Goal: Transaction & Acquisition: Book appointment/travel/reservation

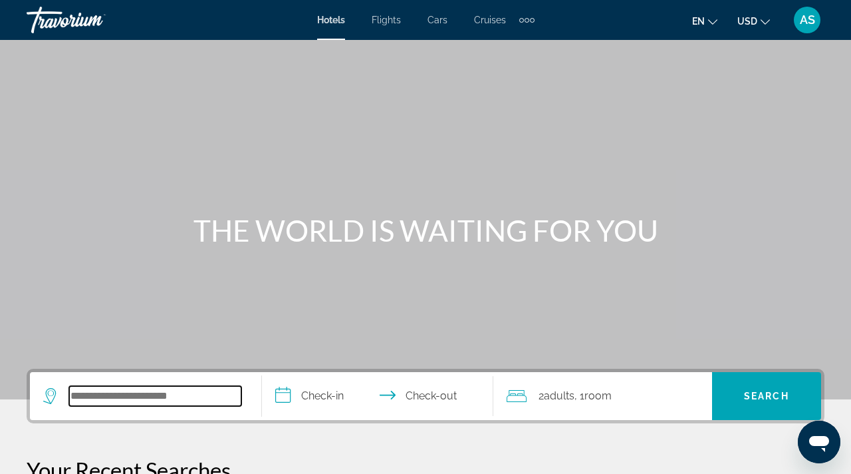
click at [162, 402] on input "Search widget" at bounding box center [155, 396] width 172 height 20
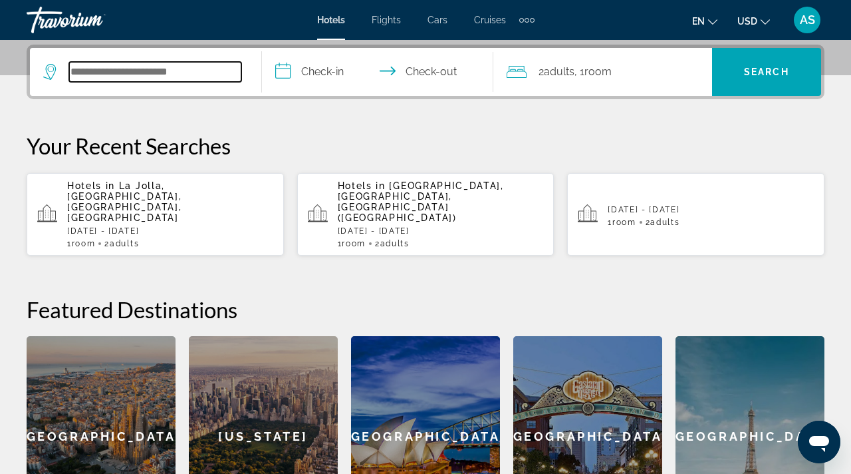
scroll to position [325, 0]
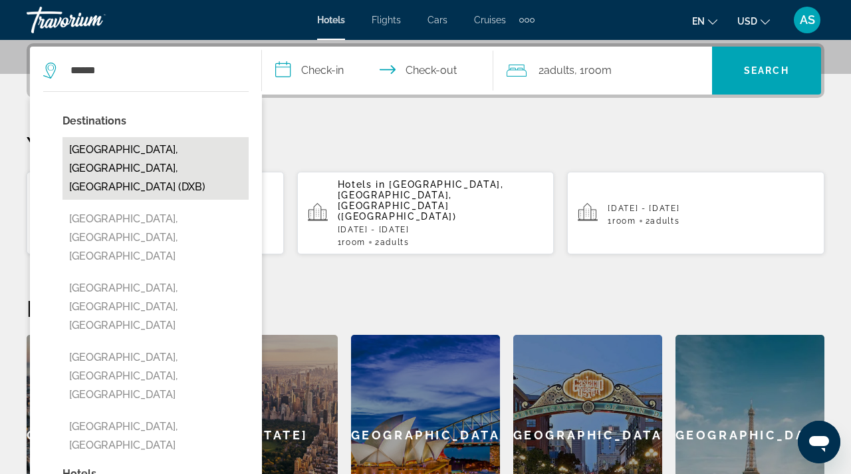
click at [117, 166] on button "[GEOGRAPHIC_DATA], [GEOGRAPHIC_DATA], [GEOGRAPHIC_DATA] (DXB)" at bounding box center [156, 168] width 186 height 63
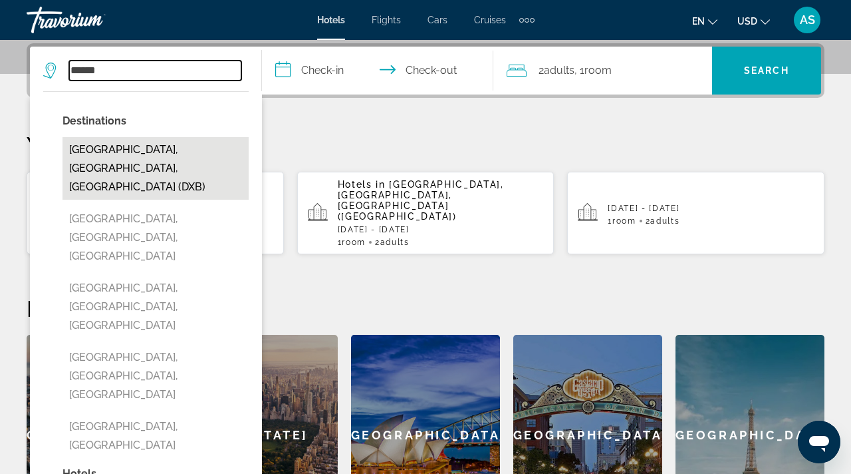
type input "**********"
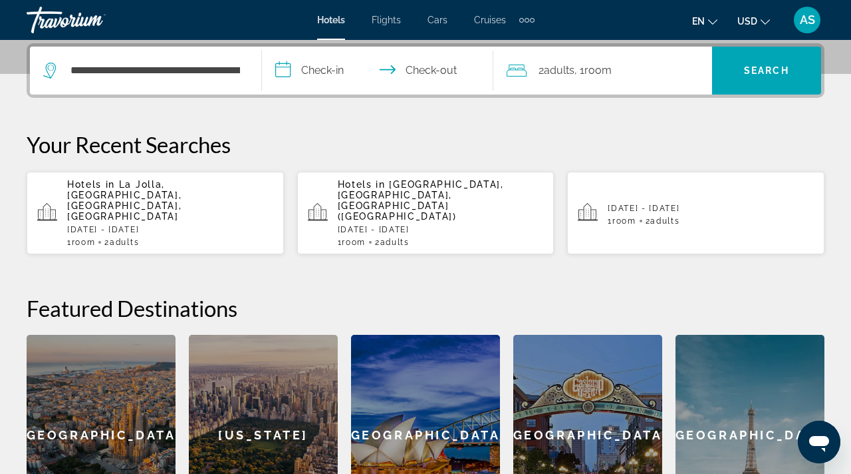
click at [325, 71] on input "**********" at bounding box center [380, 73] width 237 height 52
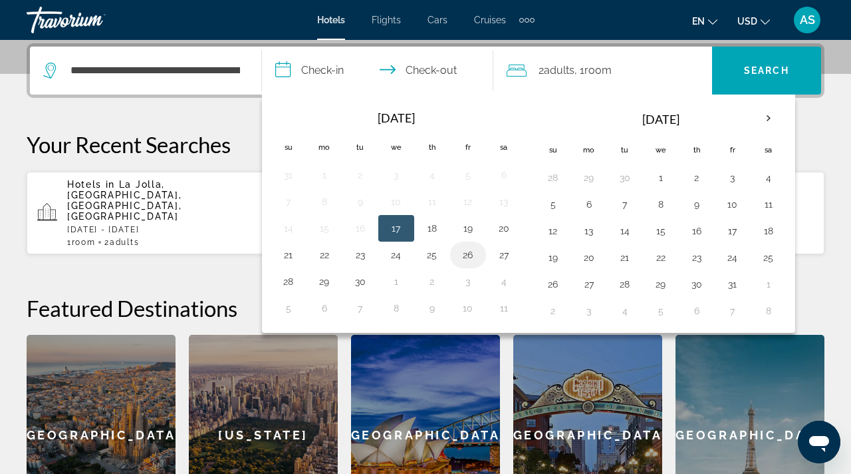
click at [469, 259] on button "26" at bounding box center [468, 254] width 21 height 19
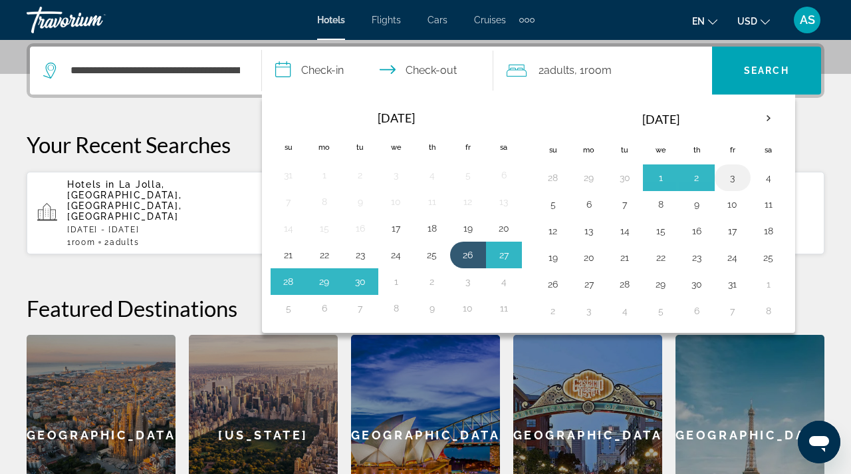
click at [738, 180] on button "3" at bounding box center [732, 177] width 21 height 19
type input "**********"
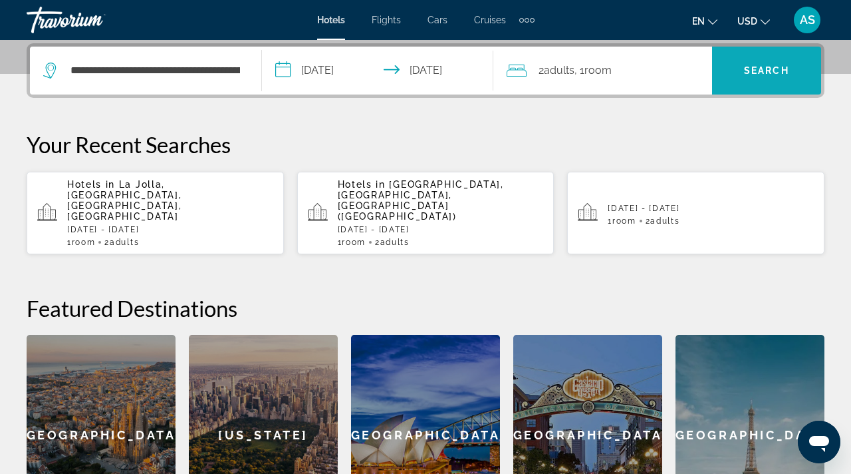
click at [759, 80] on span "Search widget" at bounding box center [766, 71] width 109 height 32
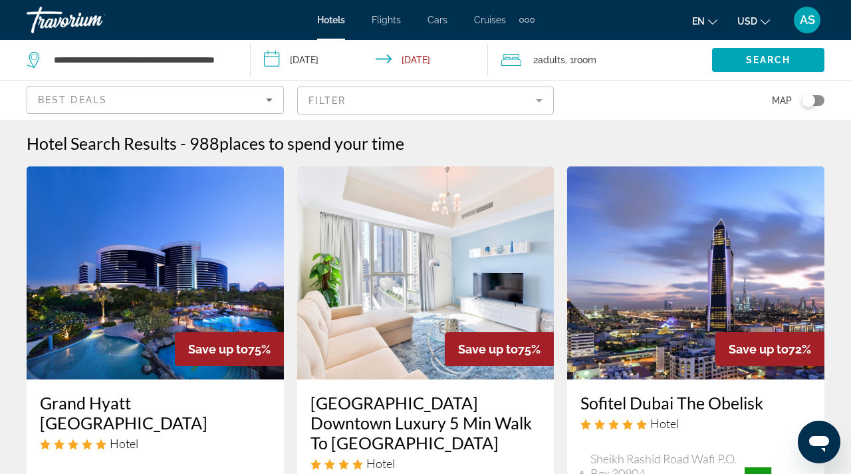
drag, startPoint x: 812, startPoint y: 102, endPoint x: 834, endPoint y: 99, distance: 22.8
click at [836, 101] on app-hotels-search-filters "Best Deals Filter Map" at bounding box center [425, 100] width 851 height 40
drag, startPoint x: 812, startPoint y: 100, endPoint x: 826, endPoint y: 96, distance: 14.5
click at [828, 100] on app-hotels-search-filters "Best Deals Filter Map" at bounding box center [425, 100] width 851 height 40
click at [823, 98] on div "Toggle map" at bounding box center [813, 100] width 23 height 11
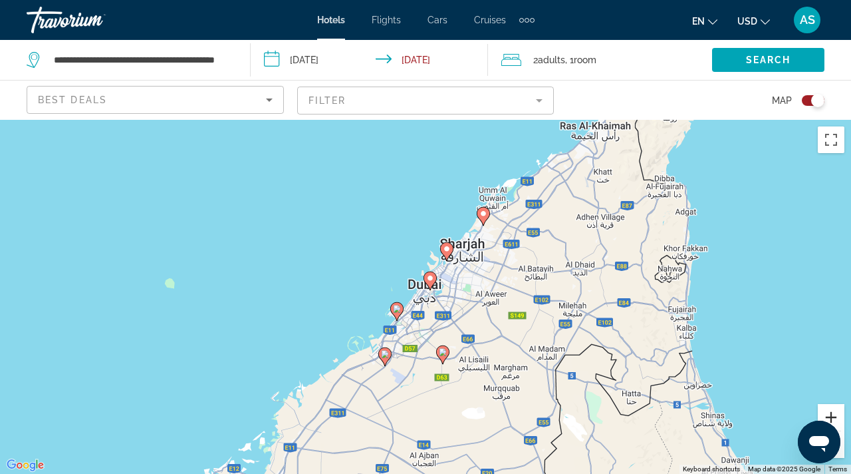
click at [835, 418] on button "Zoom in" at bounding box center [831, 417] width 27 height 27
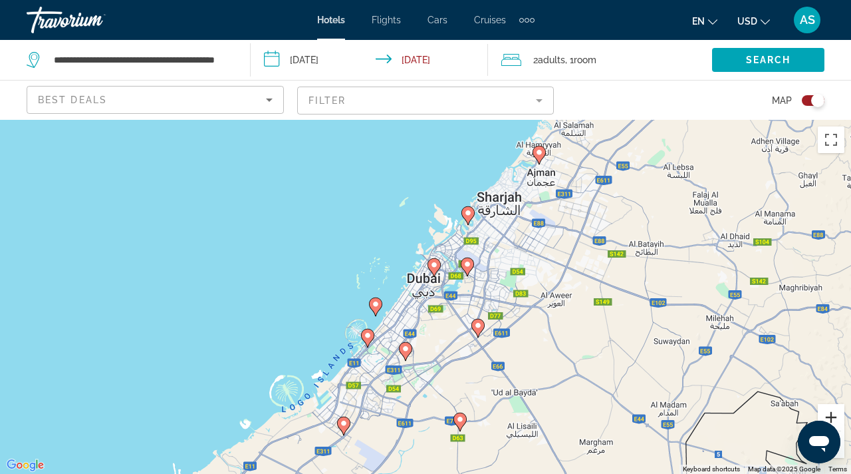
click at [835, 420] on button "Zoom in" at bounding box center [831, 417] width 27 height 27
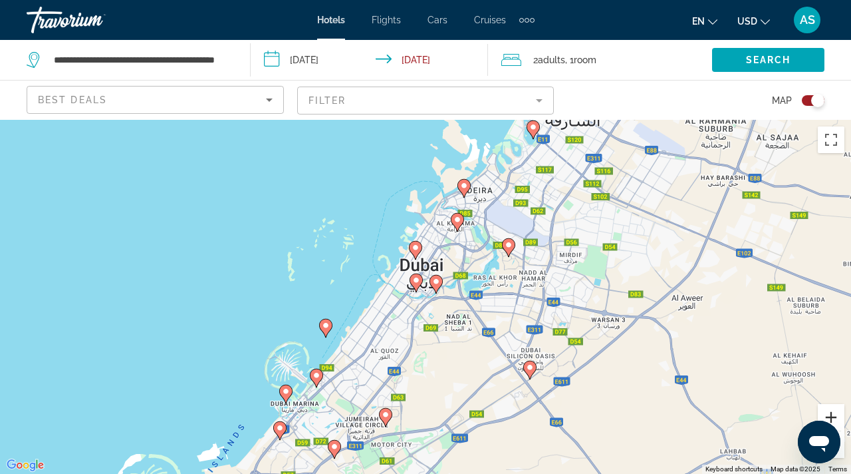
click at [837, 416] on button "Zoom in" at bounding box center [831, 417] width 27 height 27
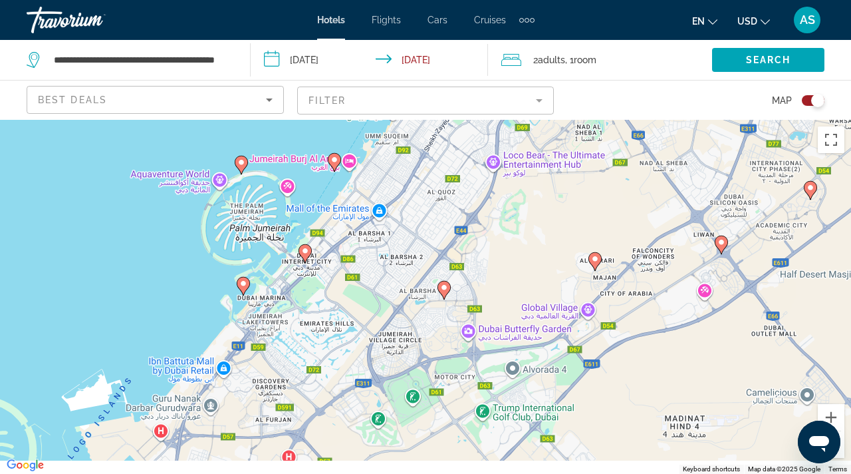
drag, startPoint x: 376, startPoint y: 382, endPoint x: 475, endPoint y: 162, distance: 242.1
click at [475, 162] on div "To activate drag with keyboard, press Alt + Enter. Once in keyboard drag state,…" at bounding box center [425, 297] width 851 height 354
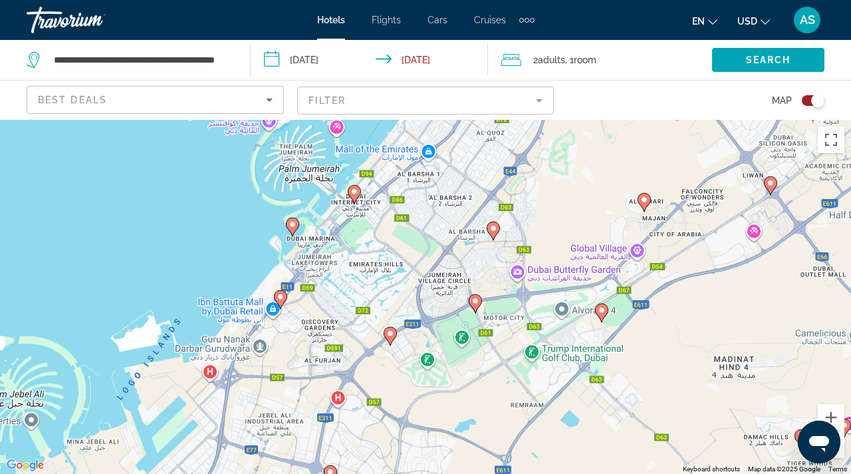
drag, startPoint x: 269, startPoint y: 281, endPoint x: 325, endPoint y: 218, distance: 84.4
click at [325, 218] on div "To activate drag with keyboard, press Alt + Enter. Once in keyboard drag state,…" at bounding box center [425, 297] width 851 height 354
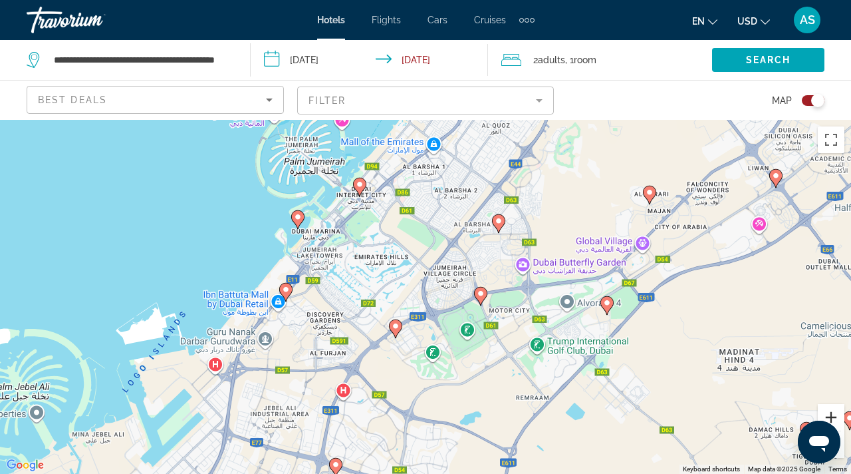
click at [827, 417] on button "Zoom in" at bounding box center [831, 417] width 27 height 27
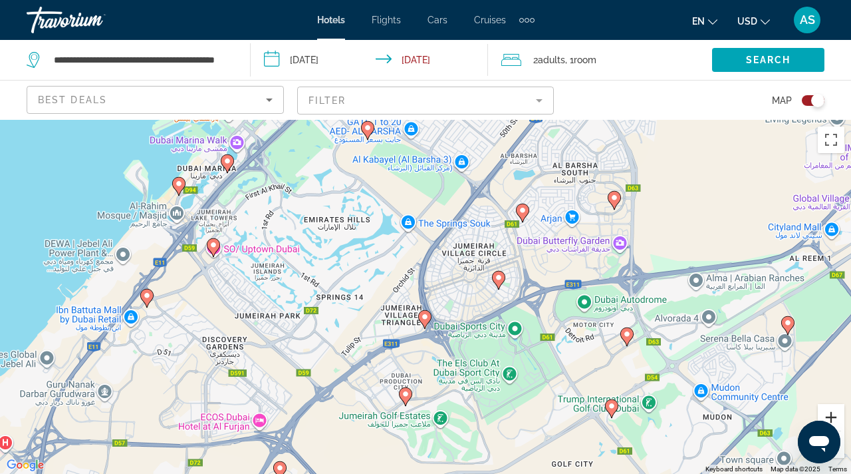
click at [828, 418] on button "Zoom in" at bounding box center [831, 417] width 27 height 27
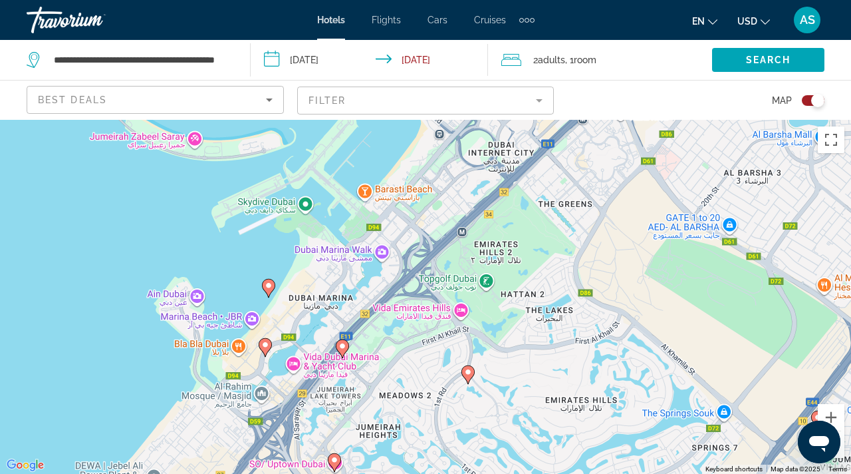
drag, startPoint x: 148, startPoint y: 170, endPoint x: 483, endPoint y: 426, distance: 421.5
click at [483, 426] on div "To activate drag with keyboard, press Alt + Enter. Once in keyboard drag state,…" at bounding box center [425, 297] width 851 height 354
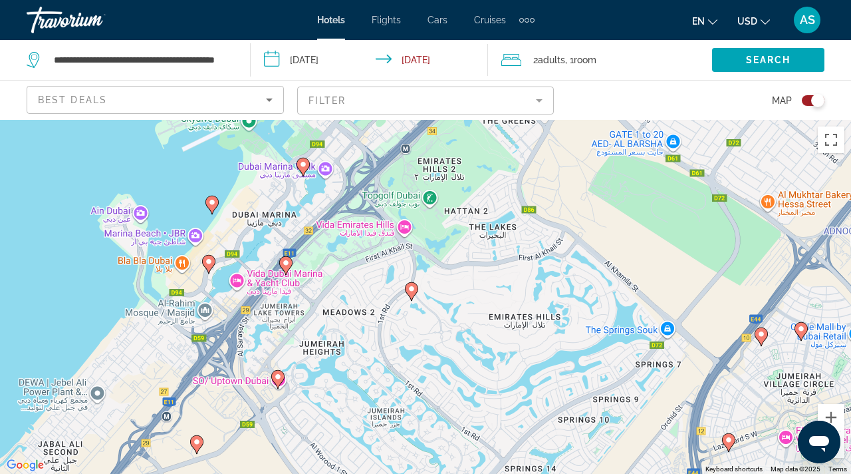
drag, startPoint x: 307, startPoint y: 332, endPoint x: 252, endPoint y: 249, distance: 99.8
click at [252, 249] on div "To activate drag with keyboard, press Alt + Enter. Once in keyboard drag state,…" at bounding box center [425, 297] width 851 height 354
click at [841, 415] on button "Zoom in" at bounding box center [831, 417] width 27 height 27
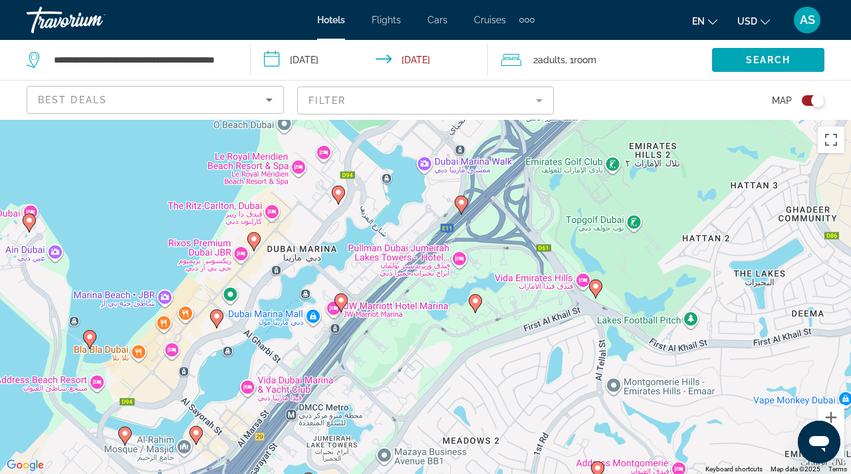
drag, startPoint x: 73, startPoint y: 198, endPoint x: 275, endPoint y: 311, distance: 232.3
click at [275, 311] on div "To activate drag with keyboard, press Alt + Enter. Once in keyboard drag state,…" at bounding box center [425, 297] width 851 height 354
click at [256, 242] on image "Main content" at bounding box center [254, 239] width 8 height 8
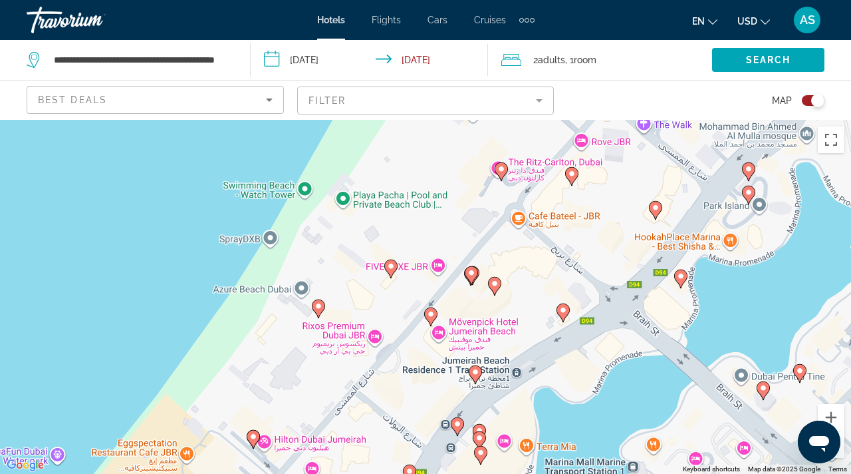
click at [331, 327] on div "To navigate, press the arrow keys. To activate drag with keyboard, press Alt + …" at bounding box center [425, 297] width 851 height 354
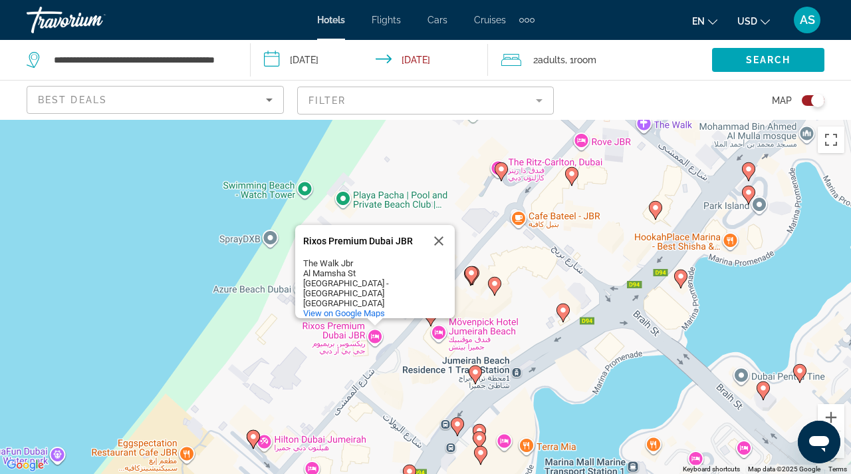
click at [335, 324] on div "To navigate, press the arrow keys. To activate drag with keyboard, press Alt + …" at bounding box center [425, 297] width 851 height 354
click at [441, 231] on button "Close" at bounding box center [439, 241] width 32 height 32
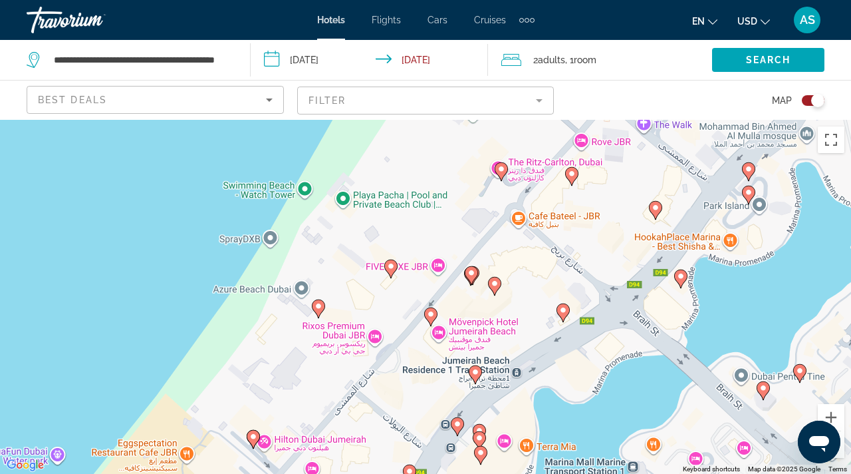
click at [319, 311] on icon "Main content" at bounding box center [319, 308] width 12 height 17
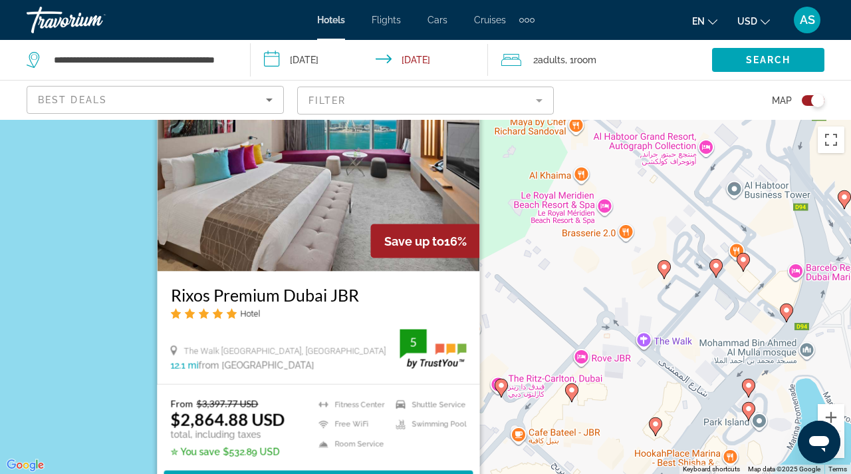
click at [839, 461] on div "To activate drag with keyboard, press Alt + Enter. Once in keyboard drag state,…" at bounding box center [425, 297] width 851 height 354
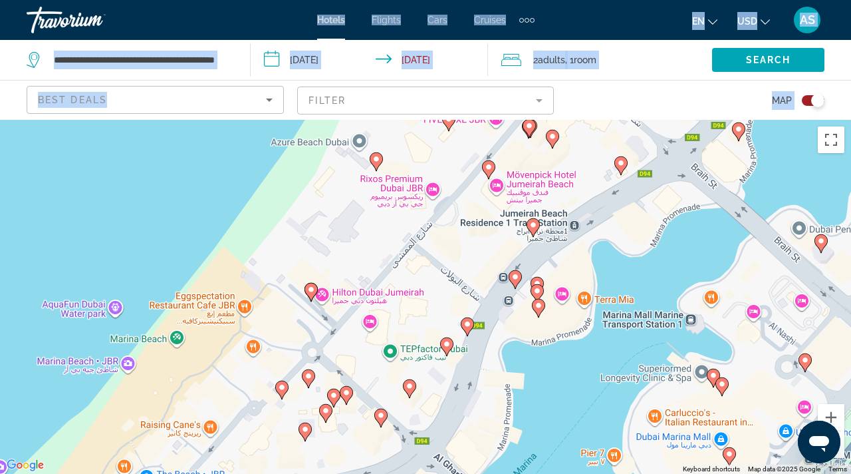
drag, startPoint x: 533, startPoint y: 343, endPoint x: 614, endPoint y: -12, distance: 364.2
click at [614, 0] on html "**********" at bounding box center [425, 237] width 851 height 474
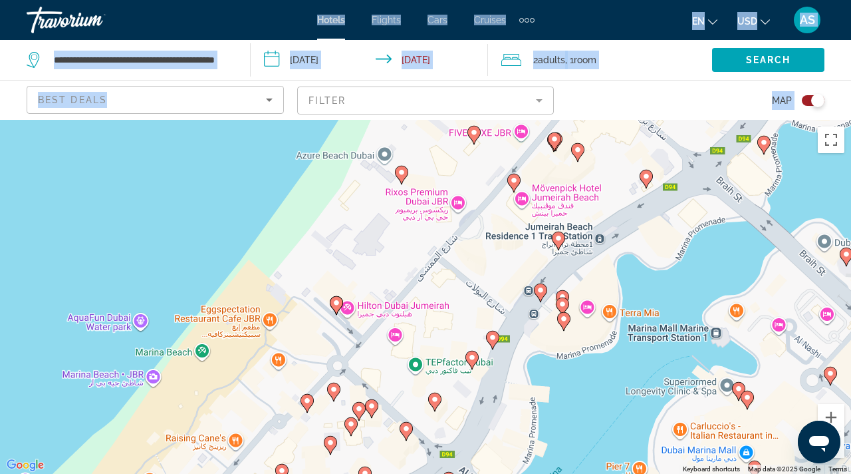
click at [262, 76] on input "**********" at bounding box center [372, 62] width 243 height 44
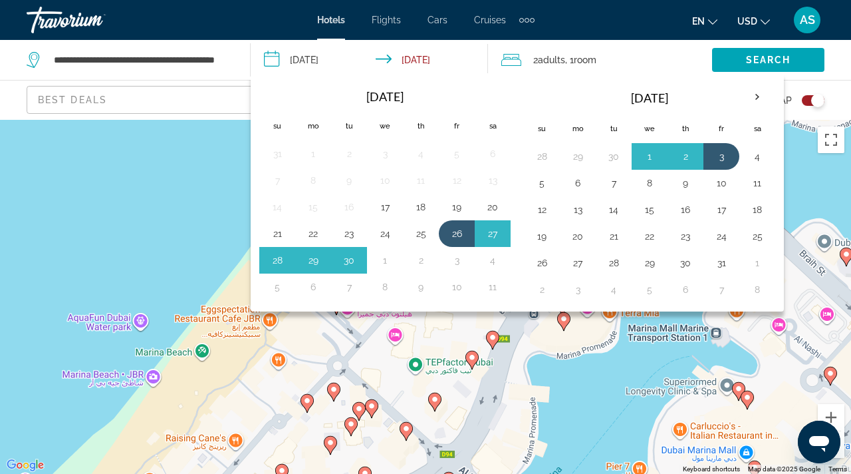
click at [329, 55] on input "**********" at bounding box center [372, 62] width 243 height 44
click at [761, 98] on th "Next month" at bounding box center [758, 96] width 36 height 29
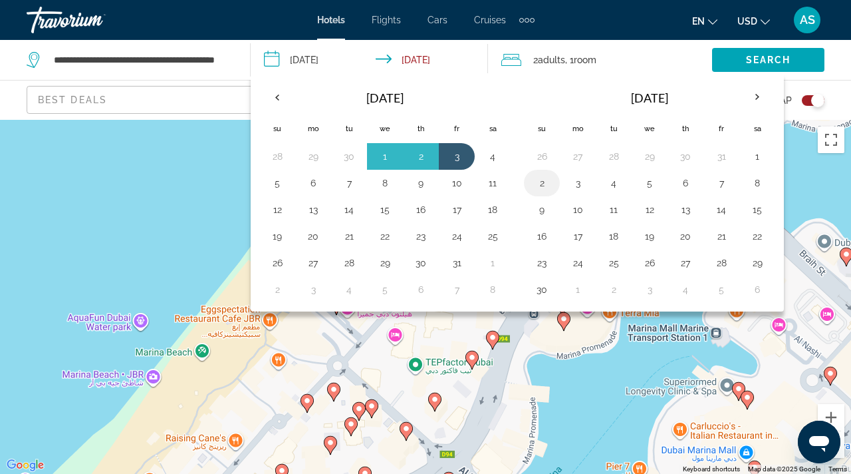
click at [541, 186] on button "2" at bounding box center [541, 183] width 21 height 19
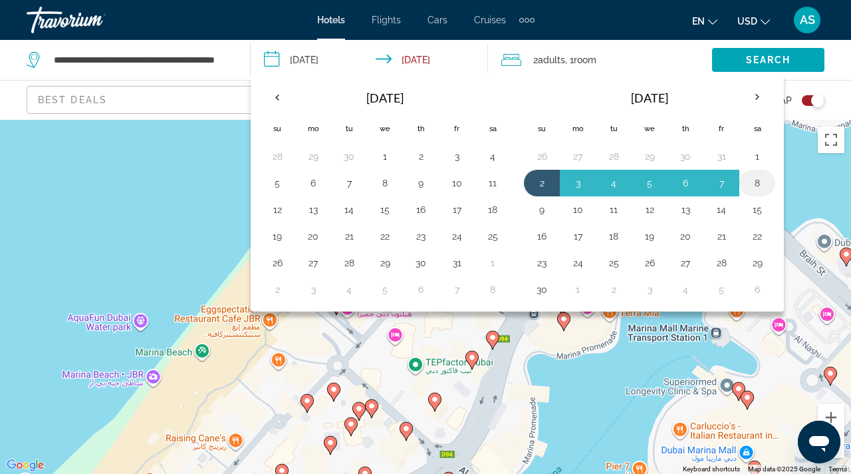
click at [750, 183] on button "8" at bounding box center [757, 183] width 21 height 19
type input "**********"
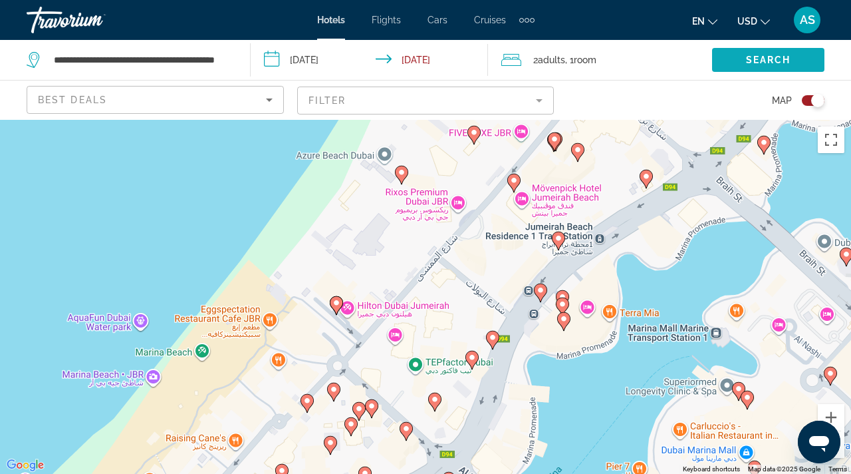
click at [744, 64] on span "Search widget" at bounding box center [768, 60] width 112 height 32
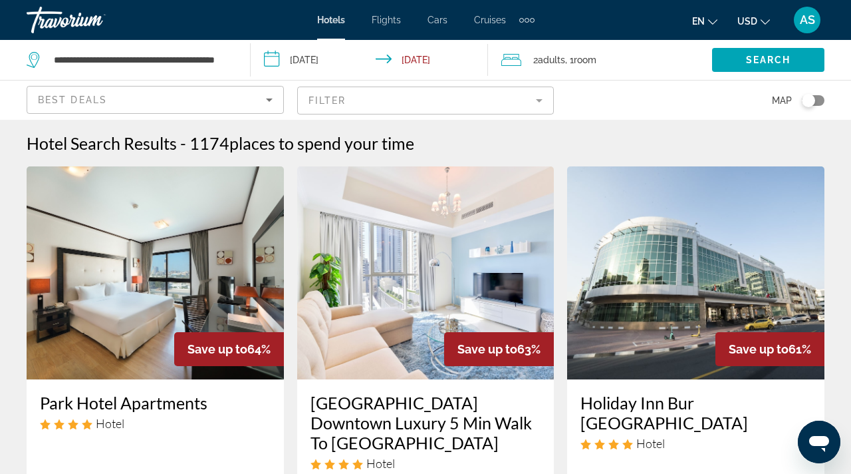
click at [543, 102] on mat-form-field "Filter" at bounding box center [425, 100] width 257 height 28
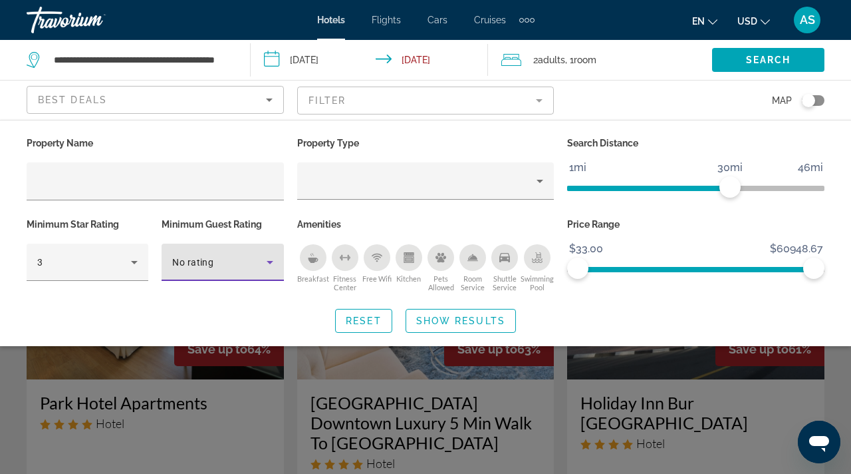
click at [275, 259] on icon "Hotel Filters" at bounding box center [270, 262] width 16 height 16
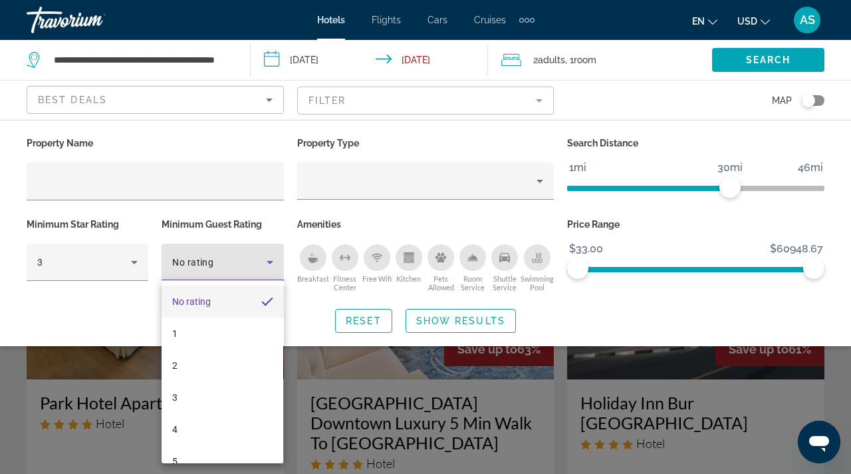
click at [275, 259] on div at bounding box center [425, 237] width 851 height 474
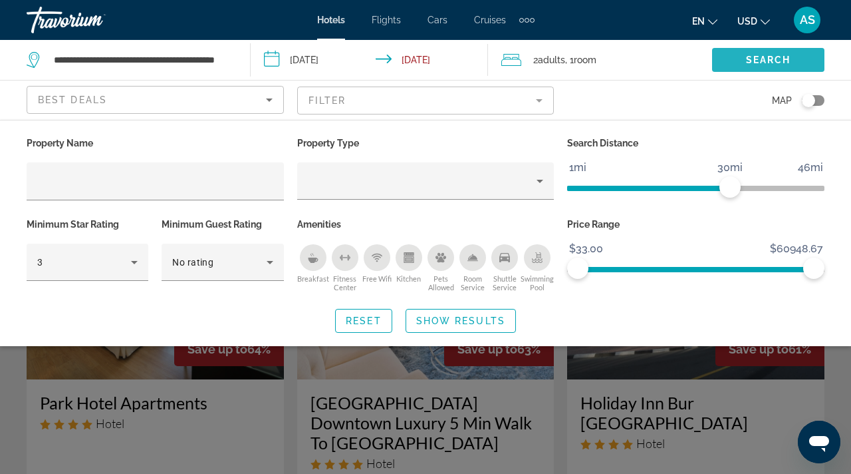
click at [768, 61] on span "Search" at bounding box center [768, 60] width 45 height 11
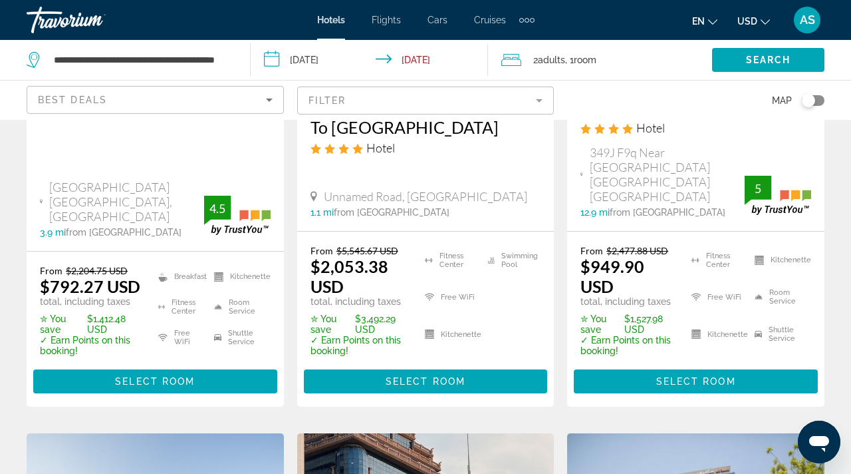
scroll to position [319, 0]
